Goal: Transaction & Acquisition: Download file/media

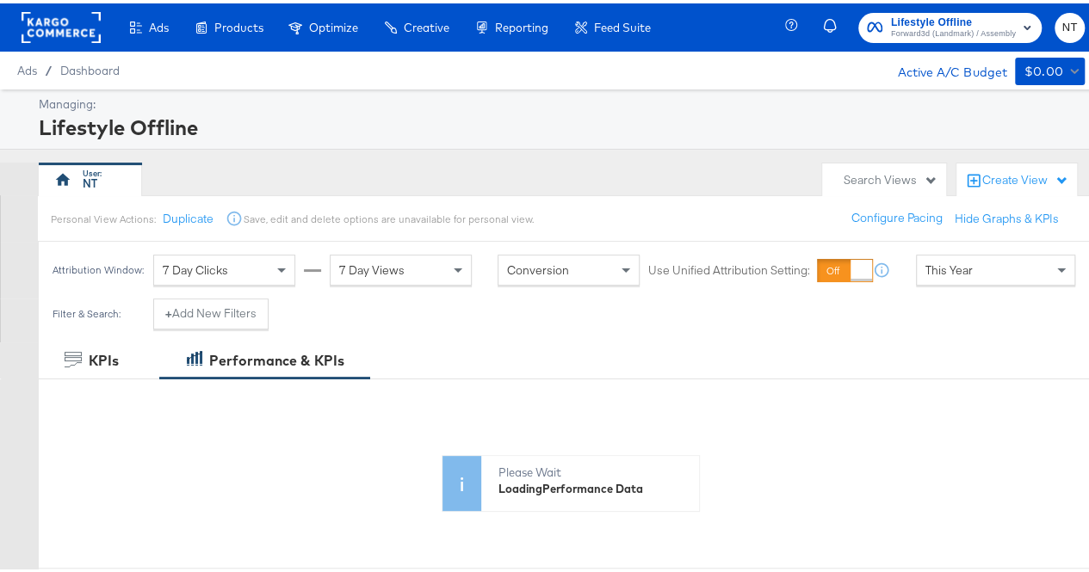
click at [924, 26] on span "Forward3d (Landmark) / Assembly" at bounding box center [953, 31] width 125 height 14
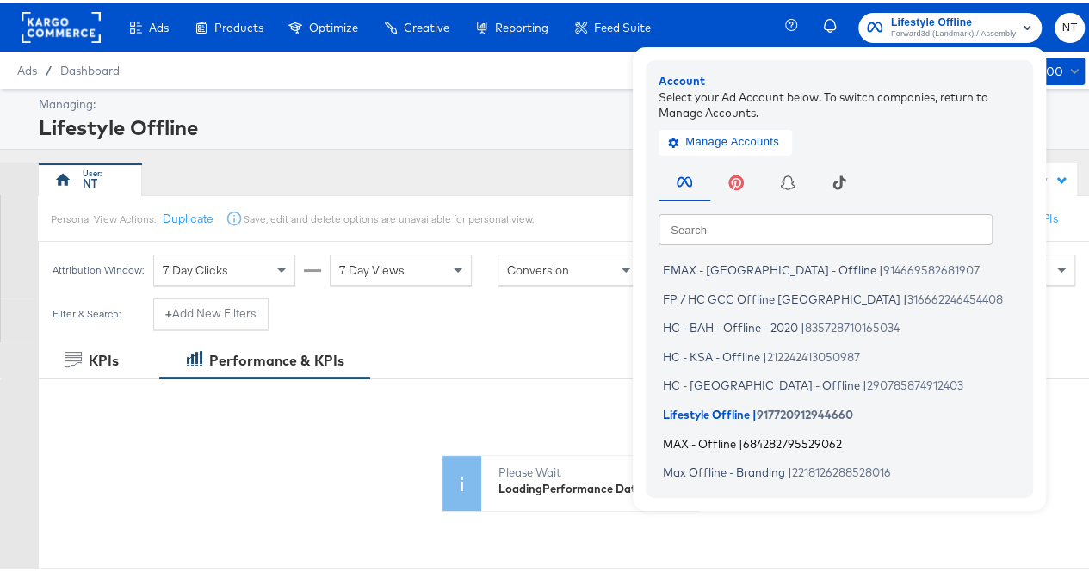
click at [693, 440] on span "MAX - Offline" at bounding box center [699, 440] width 73 height 14
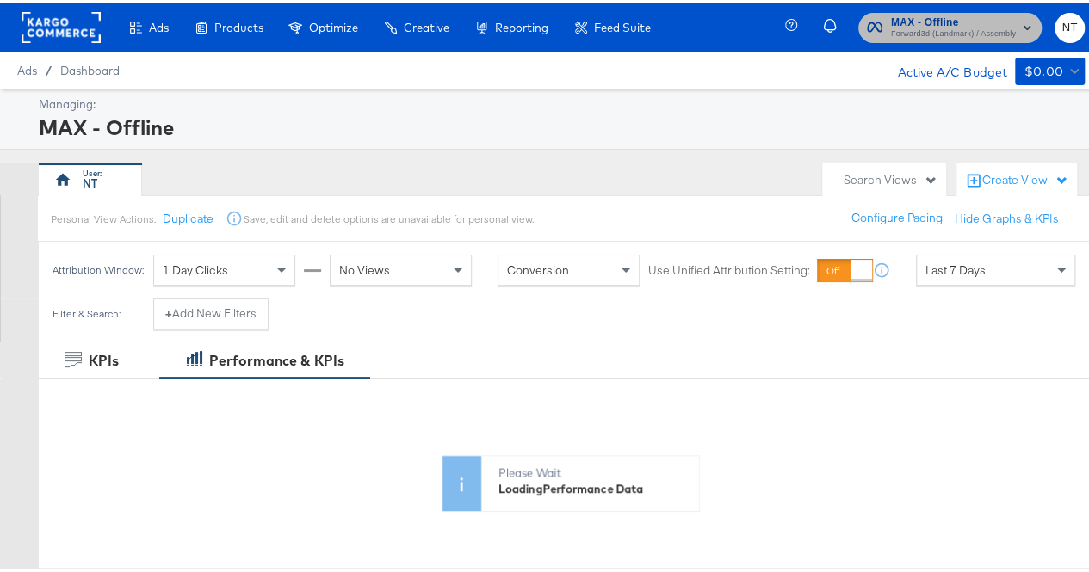
click at [942, 22] on span "MAX - Offline" at bounding box center [953, 19] width 125 height 18
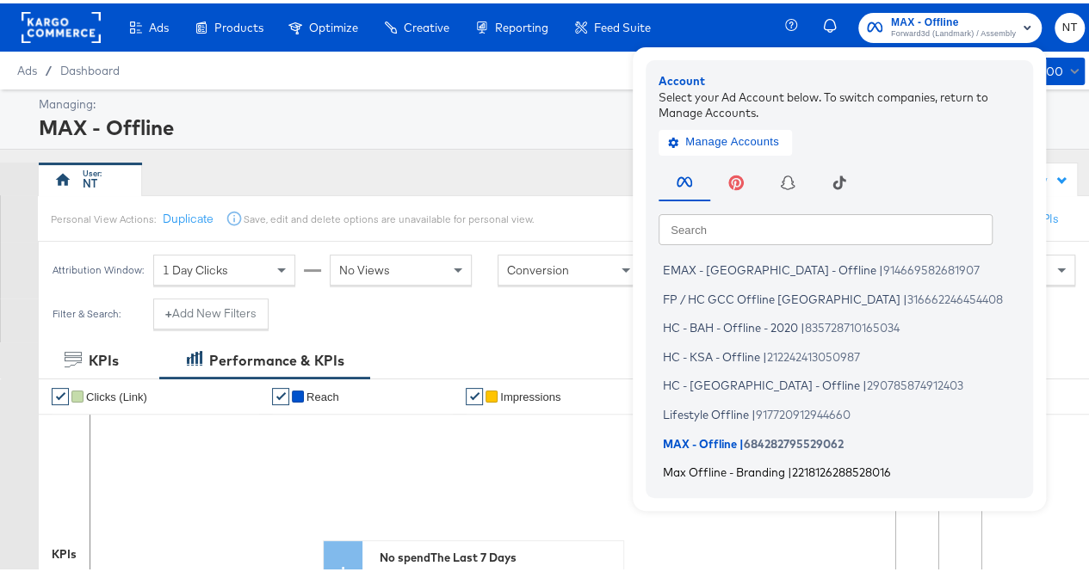
click at [749, 471] on span "Max Offline - Branding" at bounding box center [724, 469] width 122 height 14
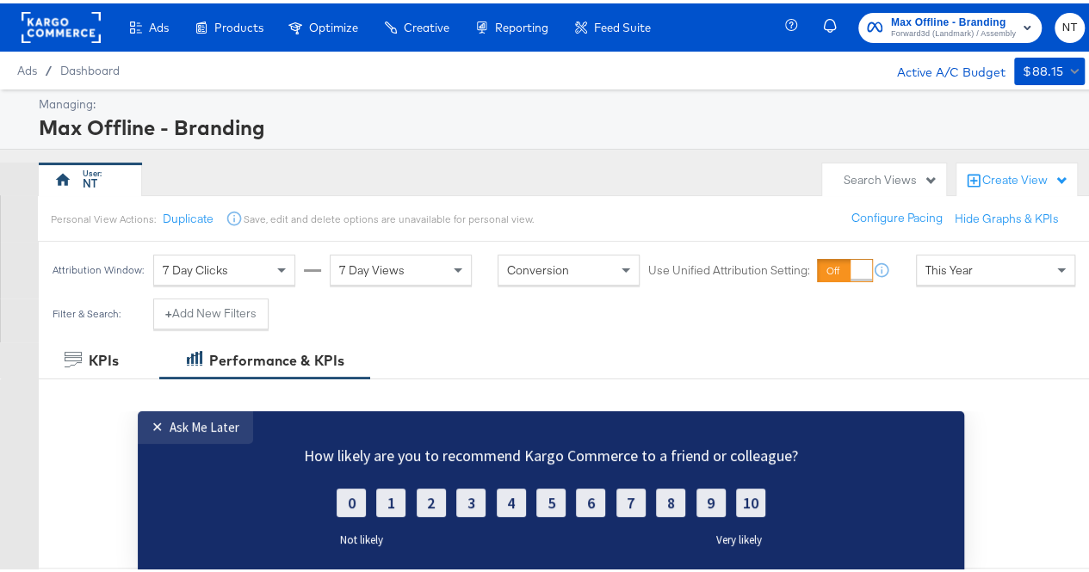
click at [285, 216] on div "Save, edit and delete options are unavailable for personal view." at bounding box center [388, 216] width 290 height 14
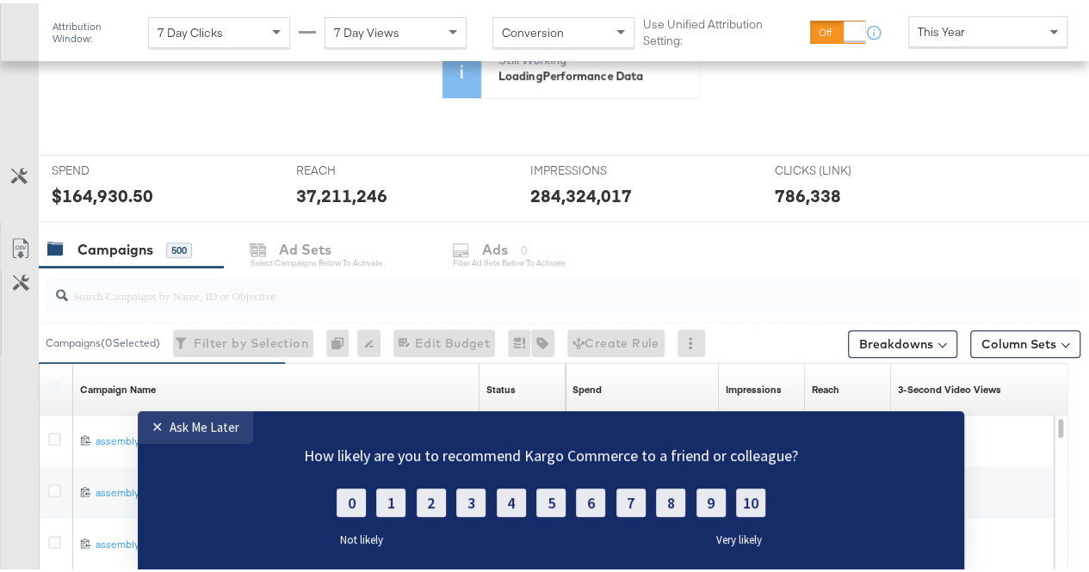
scroll to position [430, 0]
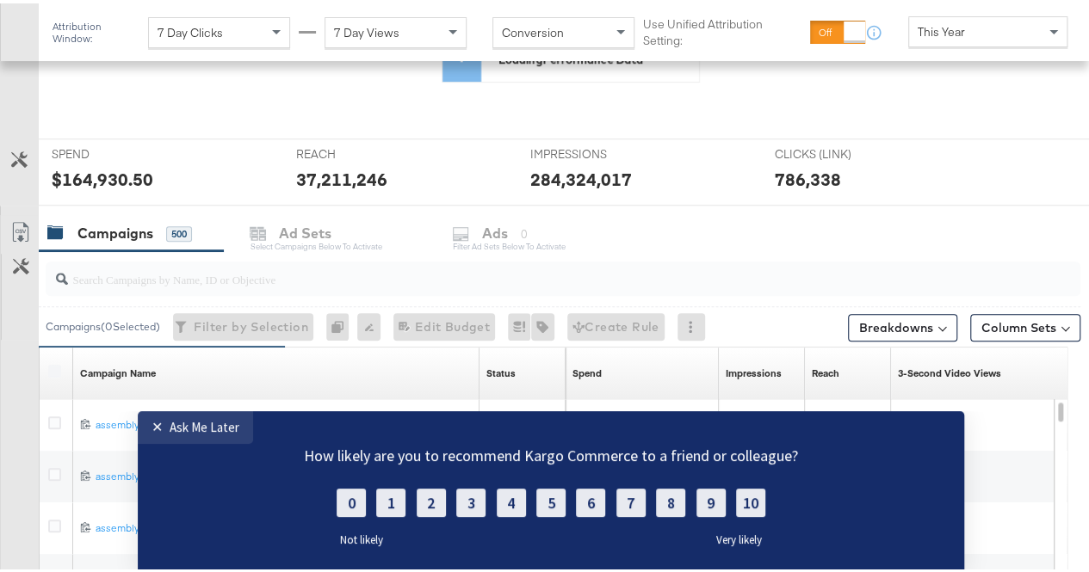
click at [263, 276] on input "search" at bounding box center [529, 269] width 922 height 34
paste input "branding-sep-2025"
type input "branding-sep-2025"
click at [181, 436] on link "✕ Ask Me Later" at bounding box center [195, 427] width 115 height 33
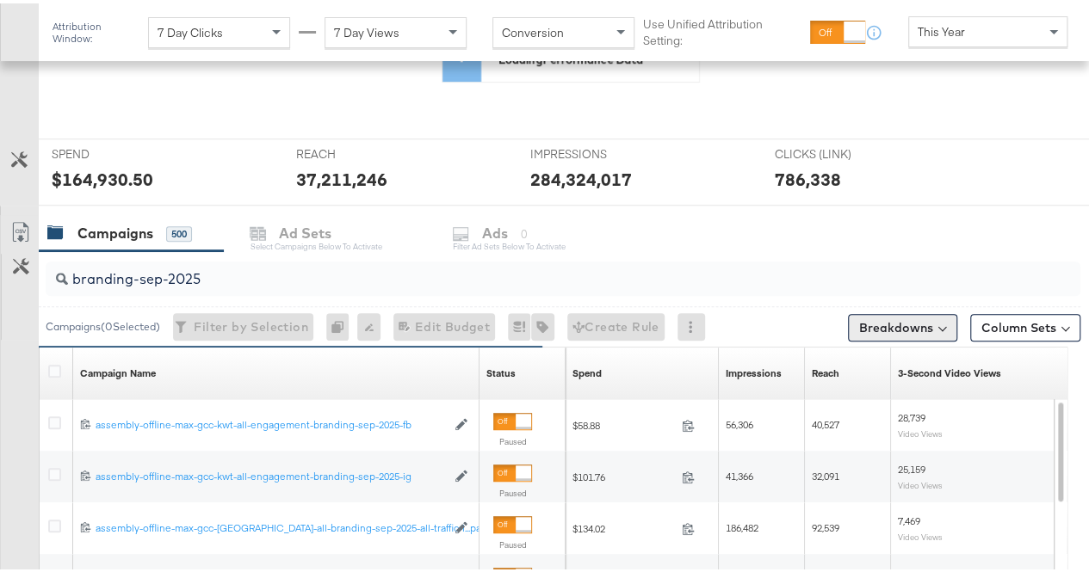
click at [886, 323] on button "Breakdowns" at bounding box center [902, 325] width 109 height 28
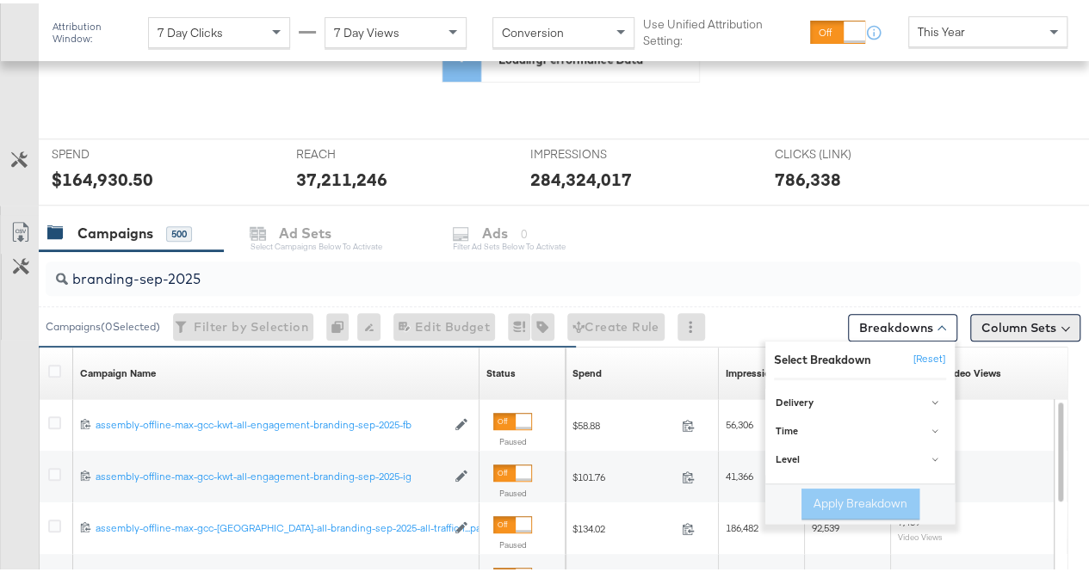
click at [1016, 325] on button "Column Sets" at bounding box center [1025, 325] width 110 height 28
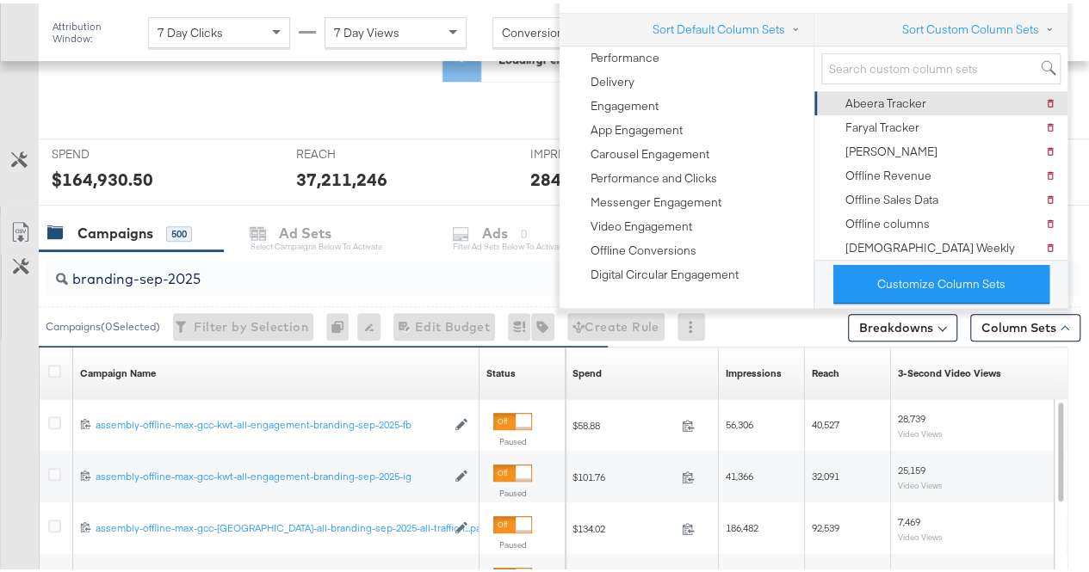
click at [876, 101] on div "Abeera Tracker" at bounding box center [885, 100] width 81 height 16
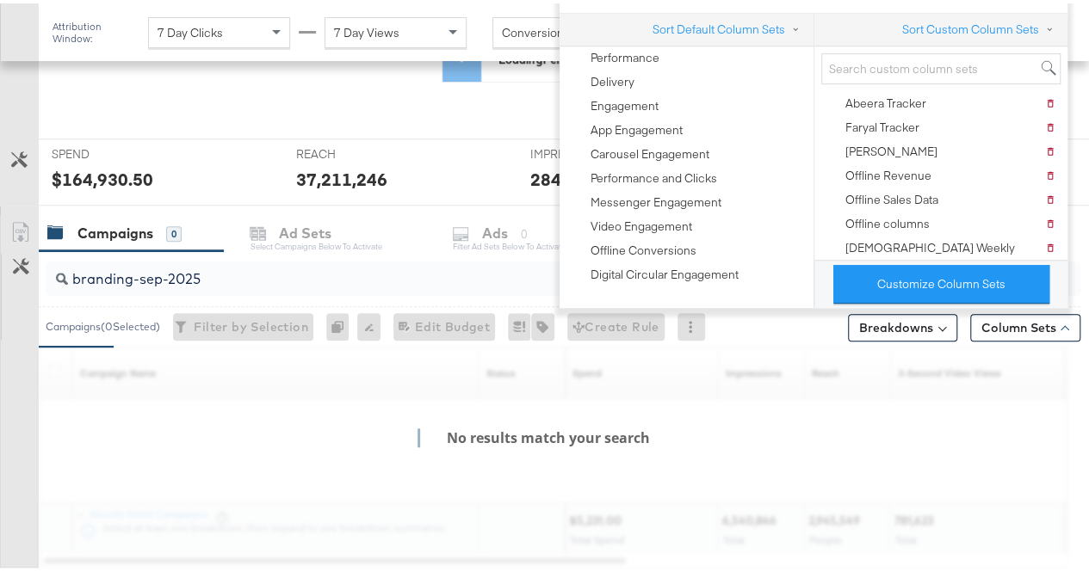
click at [6, 97] on div "Customize KPIs ✔ Clicks (Link) ✔ Reach ✔ Impressions ✔ Spend KPIs Amount (USD) …" at bounding box center [551, 74] width 1102 height 256
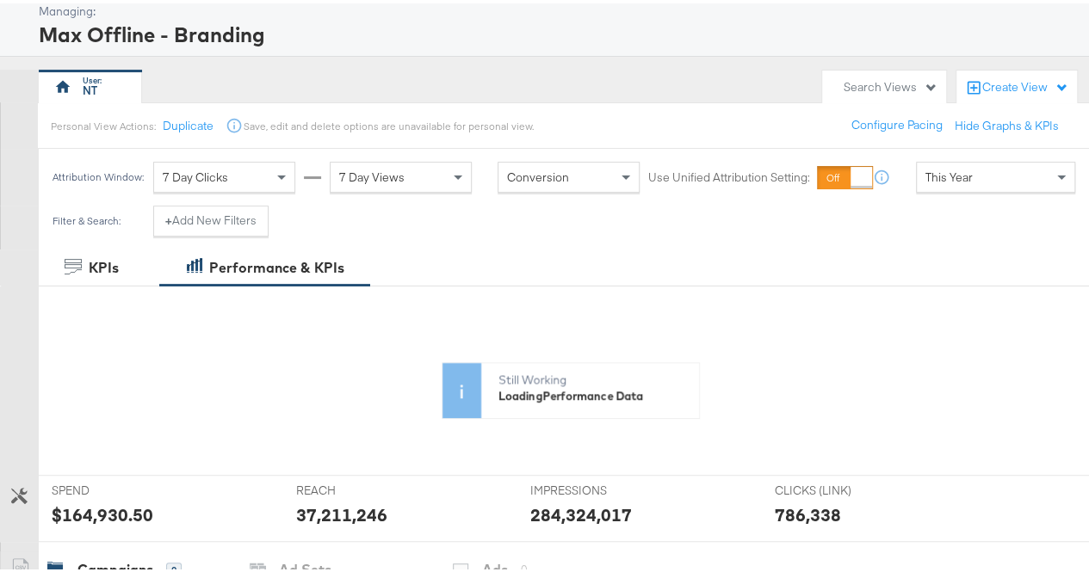
scroll to position [86, 0]
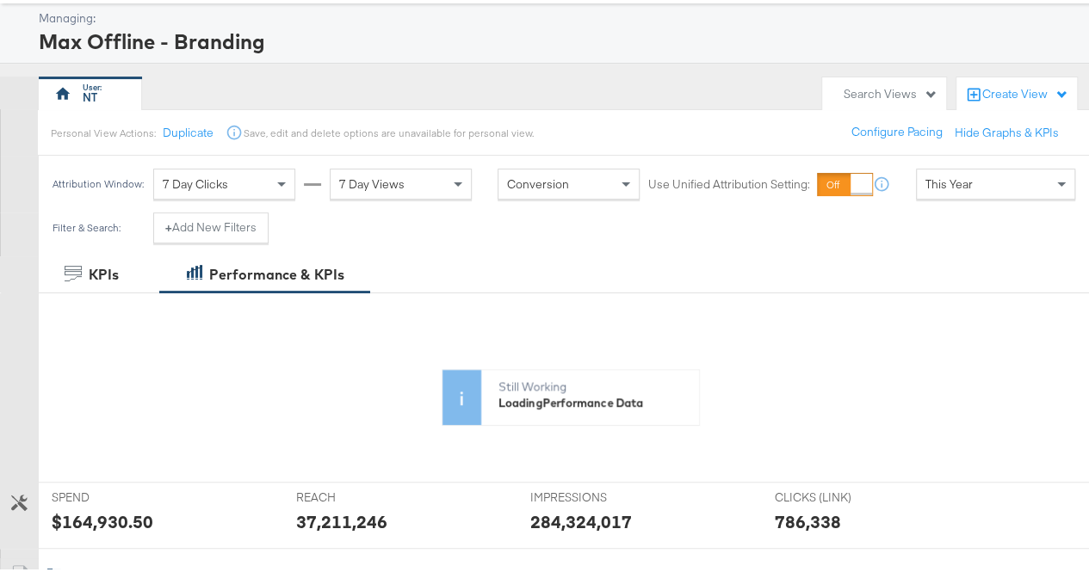
click at [1026, 185] on div "This Year" at bounding box center [996, 180] width 158 height 29
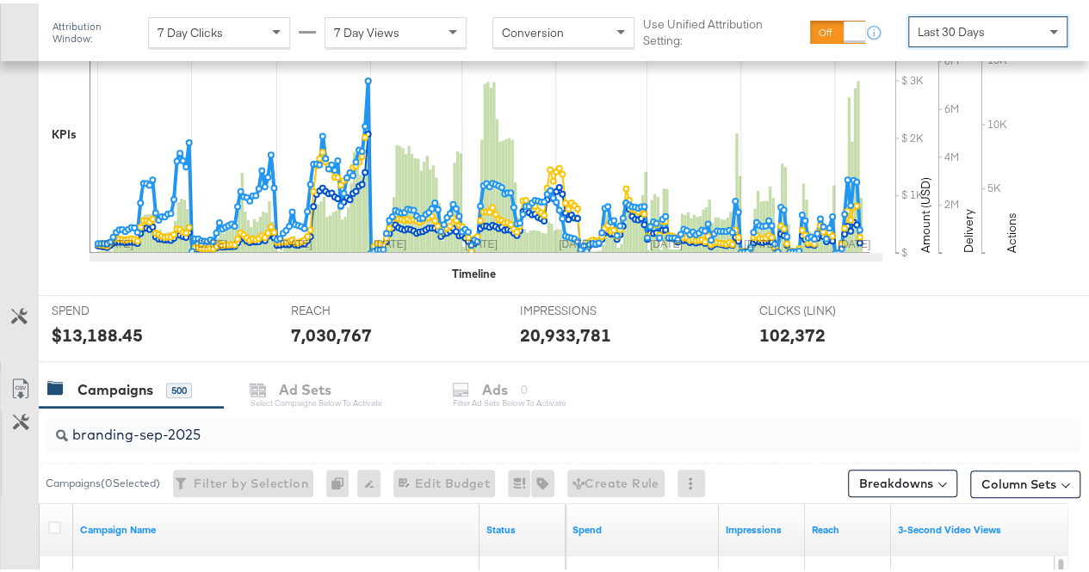
scroll to position [507, 0]
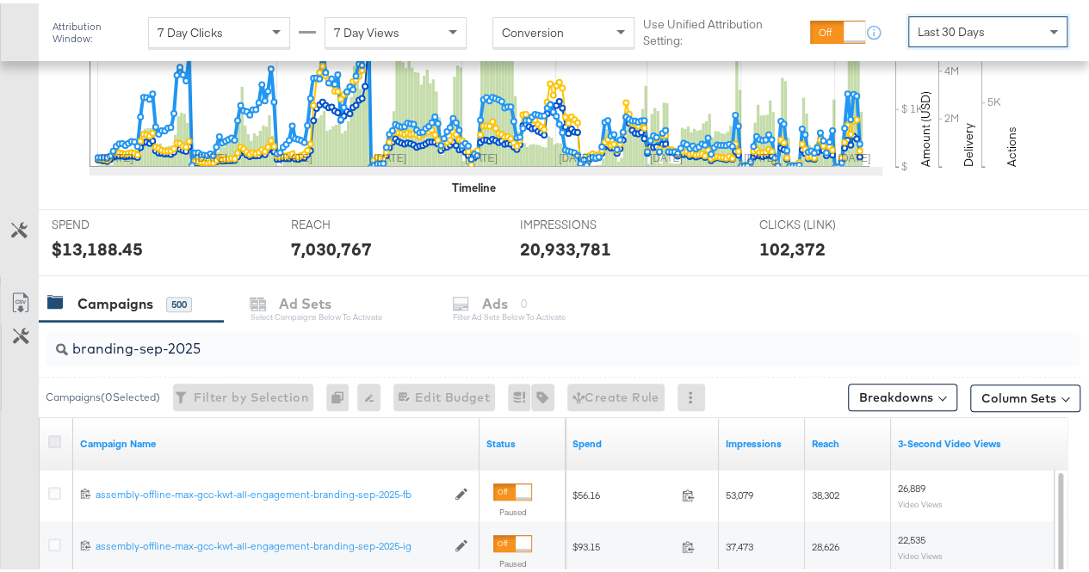
click at [50, 436] on icon at bounding box center [54, 438] width 13 height 13
click at [0, 0] on input "checkbox" at bounding box center [0, 0] width 0 height 0
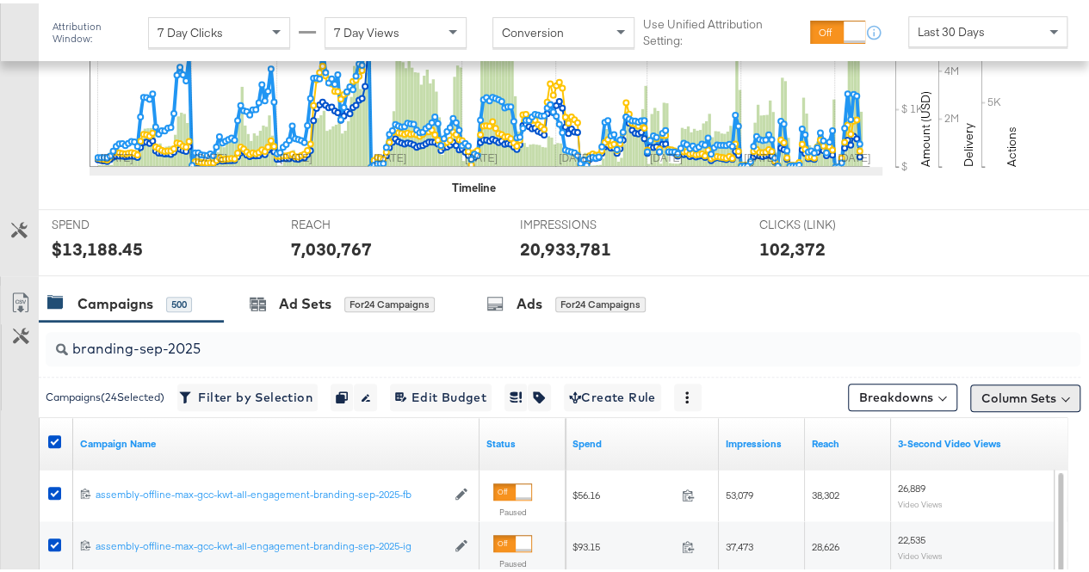
click at [1004, 386] on button "Column Sets" at bounding box center [1025, 395] width 110 height 28
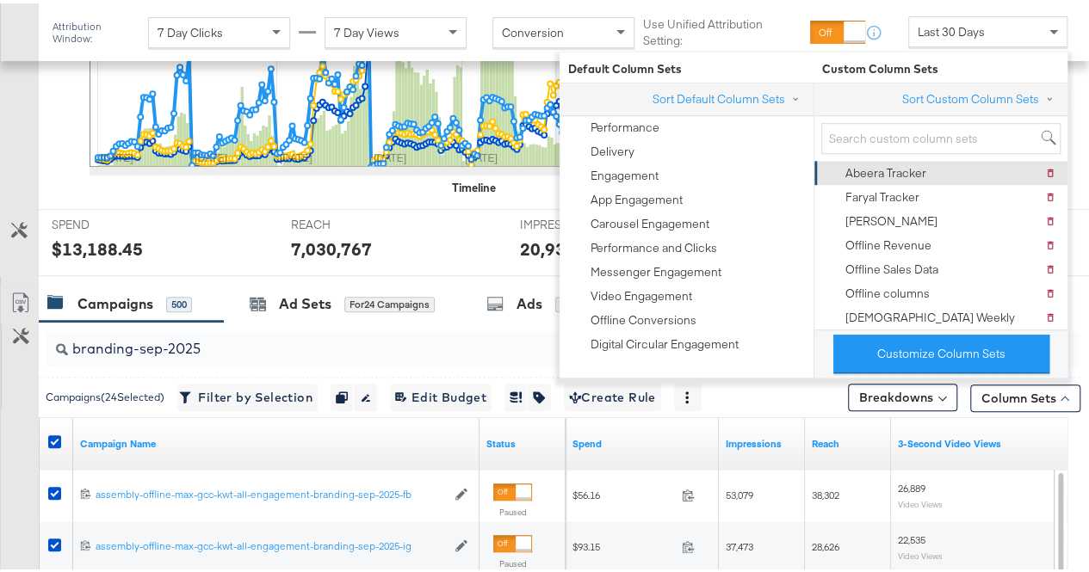
click at [934, 166] on div "Abeera Tracker Delete Abeera Tracker" at bounding box center [940, 170] width 232 height 24
click at [895, 170] on div "Abeera Tracker" at bounding box center [885, 170] width 81 height 16
click at [15, 289] on icon at bounding box center [20, 299] width 21 height 21
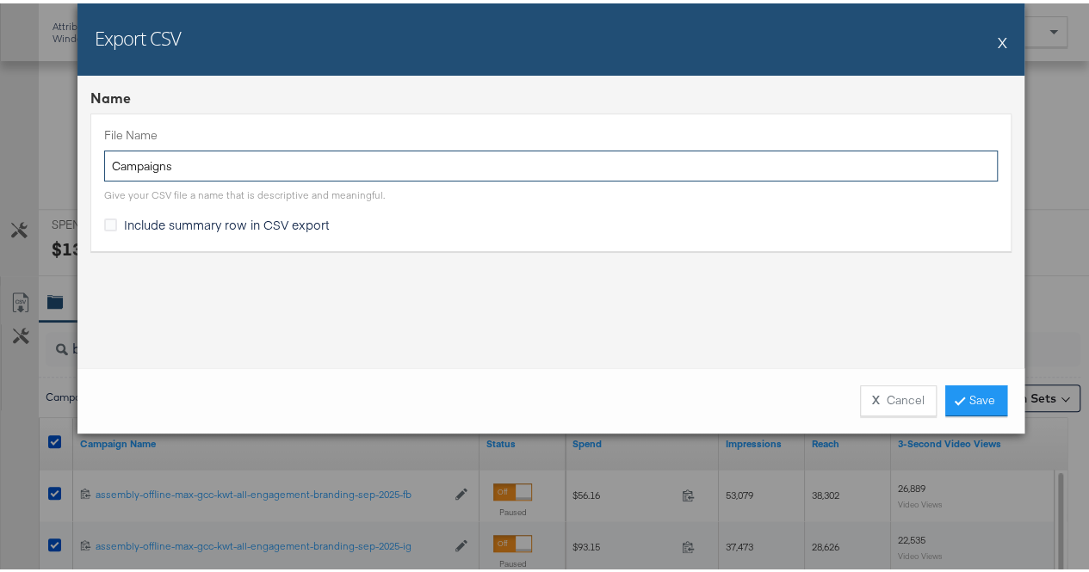
click at [262, 175] on input "Campaigns" at bounding box center [550, 163] width 893 height 32
paste input "branding-sep-2025"
type input "branding-sep-2025"
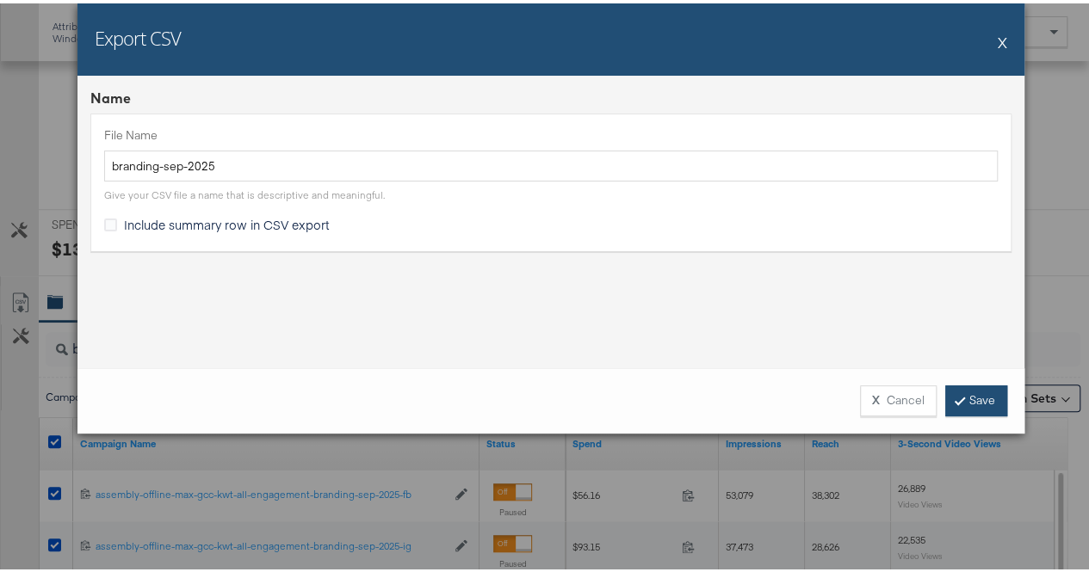
click at [976, 390] on link "Save" at bounding box center [976, 397] width 62 height 31
